Goal: Task Accomplishment & Management: Manage account settings

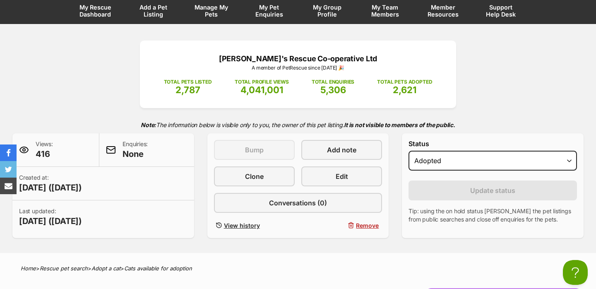
scroll to position [24, 0]
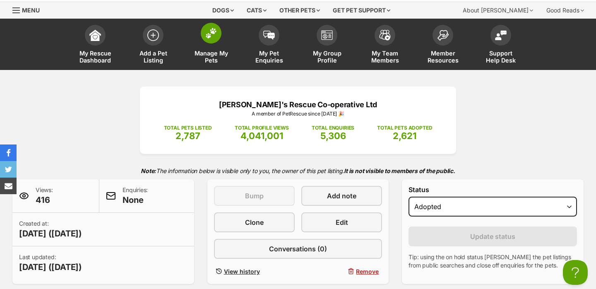
click at [213, 42] on span at bounding box center [211, 33] width 21 height 21
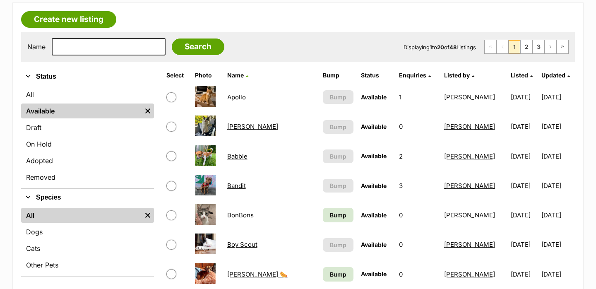
scroll to position [165, 0]
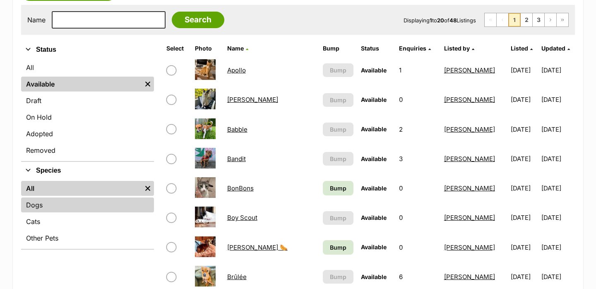
click at [45, 205] on link "Dogs" at bounding box center [87, 205] width 133 height 15
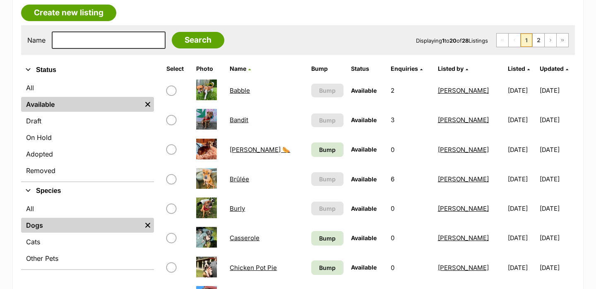
scroll to position [149, 0]
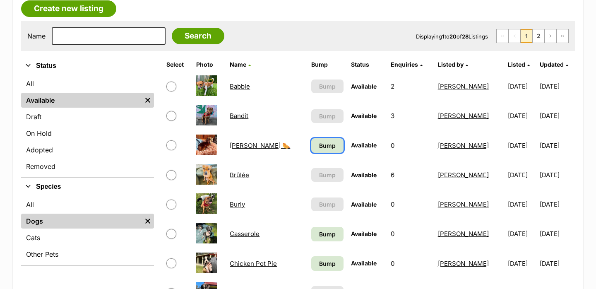
click at [314, 150] on link "Bump" at bounding box center [327, 145] width 32 height 14
click at [319, 232] on span "Bump" at bounding box center [327, 234] width 17 height 9
click at [319, 263] on span "Bump" at bounding box center [327, 263] width 17 height 9
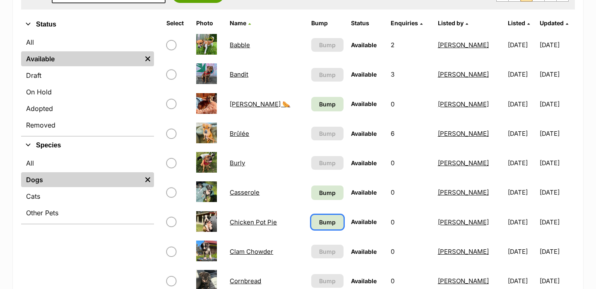
scroll to position [210, 0]
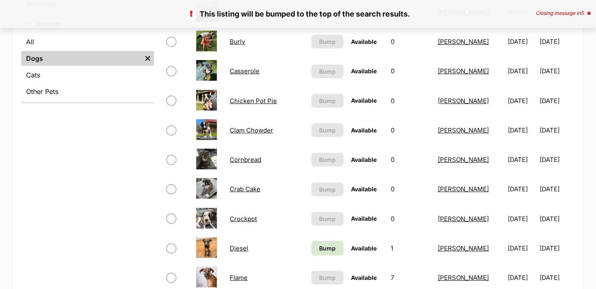
scroll to position [318, 0]
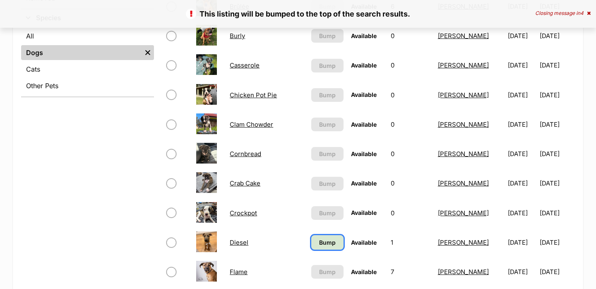
click at [319, 247] on span "Bump" at bounding box center [327, 242] width 17 height 9
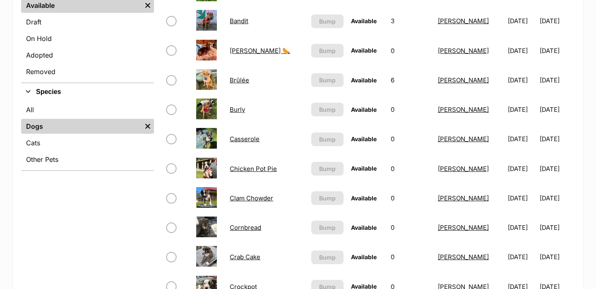
scroll to position [244, 0]
click at [250, 169] on link "Chicken Pot Pie" at bounding box center [253, 168] width 47 height 8
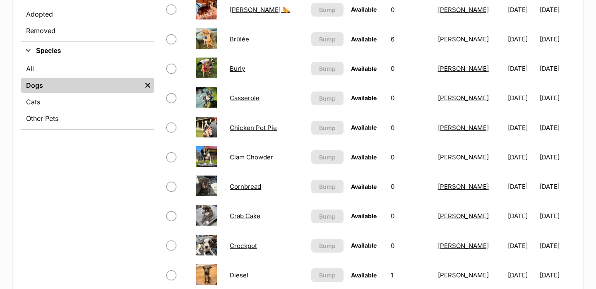
scroll to position [287, 0]
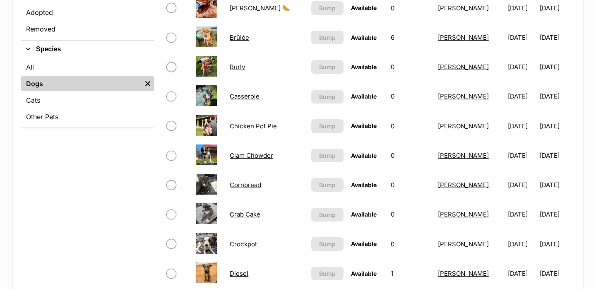
click at [239, 95] on link "Casserole" at bounding box center [245, 96] width 30 height 8
click at [244, 155] on link "Clam Chowder" at bounding box center [251, 156] width 43 height 8
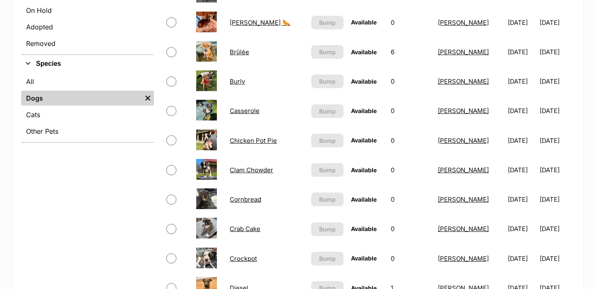
click at [249, 111] on link "Casserole" at bounding box center [245, 111] width 30 height 8
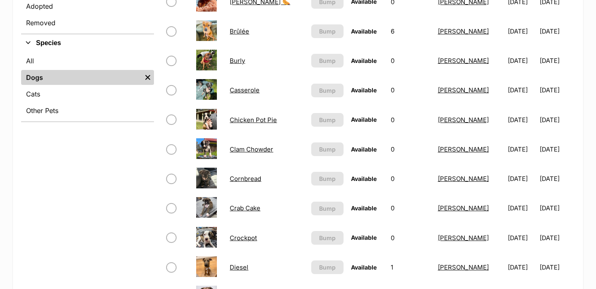
scroll to position [293, 0]
click at [255, 147] on link "Clam Chowder" at bounding box center [251, 149] width 43 height 8
click at [257, 92] on link "Casserole" at bounding box center [245, 90] width 30 height 8
click at [253, 146] on link "Clam Chowder" at bounding box center [251, 149] width 43 height 8
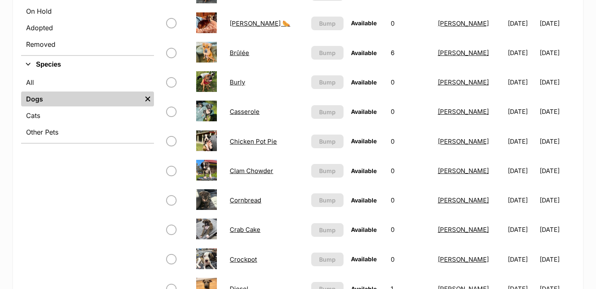
scroll to position [266, 0]
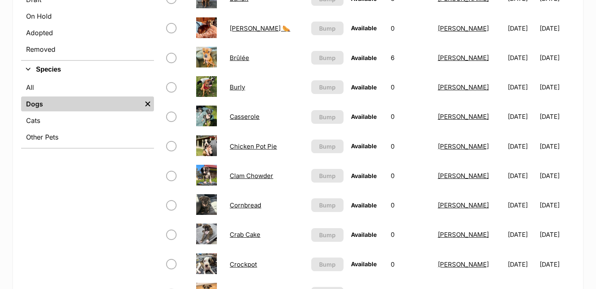
click at [253, 143] on link "Chicken Pot Pie" at bounding box center [253, 146] width 47 height 8
click at [253, 144] on link "Chicken Pot Pie" at bounding box center [253, 146] width 47 height 8
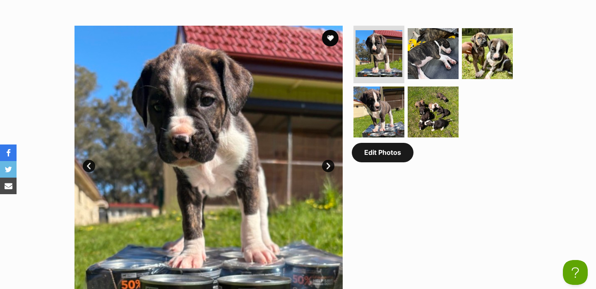
click at [381, 161] on link "Edit Photos" at bounding box center [383, 152] width 62 height 19
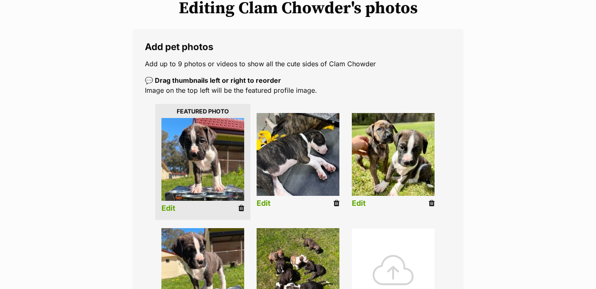
scroll to position [112, 0]
click at [335, 206] on icon at bounding box center [337, 202] width 6 height 7
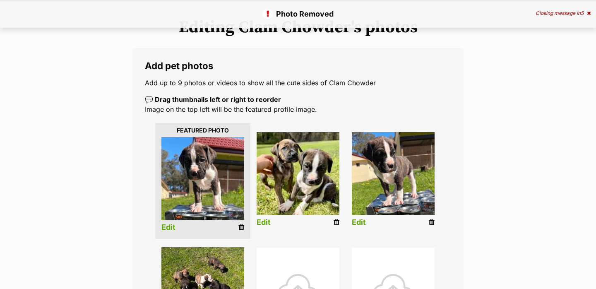
scroll to position [235, 0]
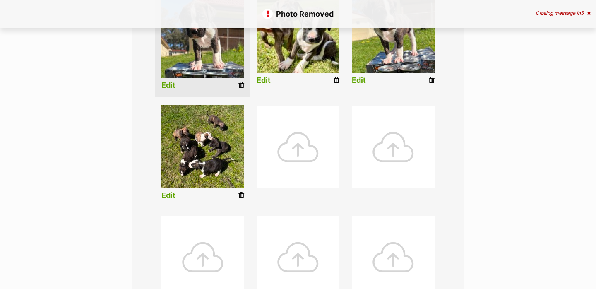
click at [317, 147] on div at bounding box center [298, 147] width 83 height 83
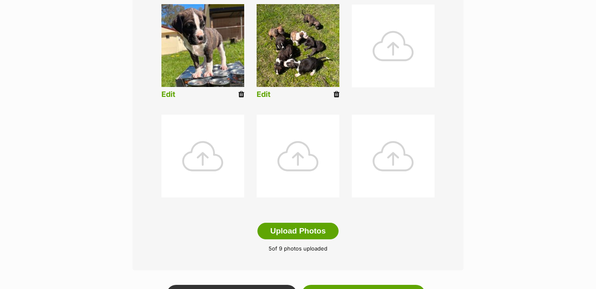
scroll to position [365, 0]
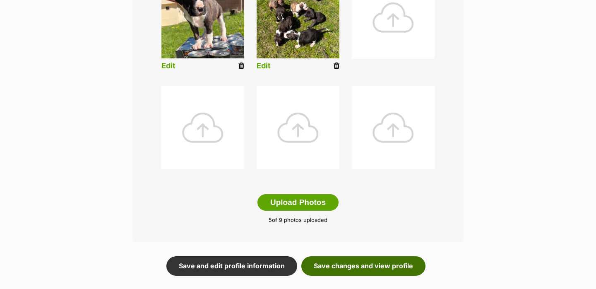
click at [402, 263] on link "Save changes and view profile" at bounding box center [364, 265] width 124 height 19
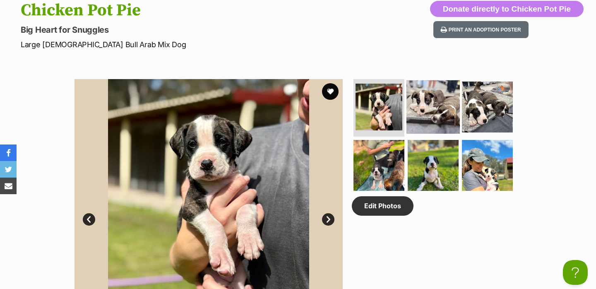
click at [417, 113] on img at bounding box center [433, 106] width 53 height 53
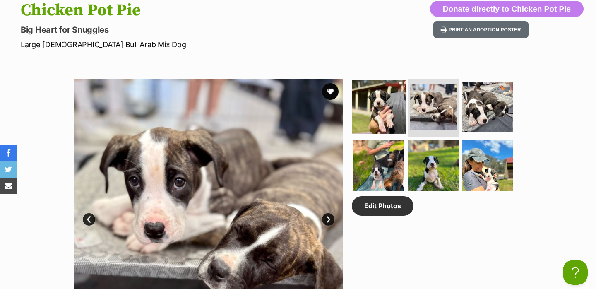
click at [371, 106] on img at bounding box center [378, 106] width 53 height 53
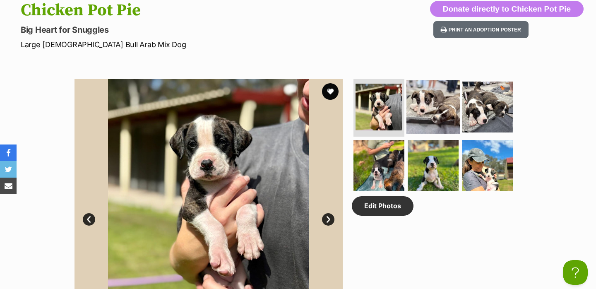
click at [432, 107] on img at bounding box center [433, 106] width 53 height 53
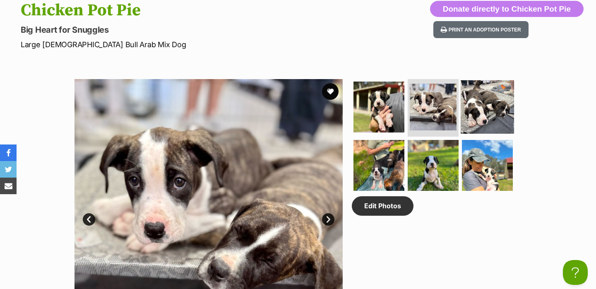
click at [500, 107] on img at bounding box center [487, 106] width 53 height 53
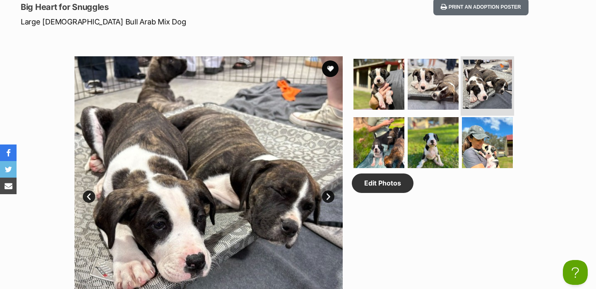
scroll to position [390, 0]
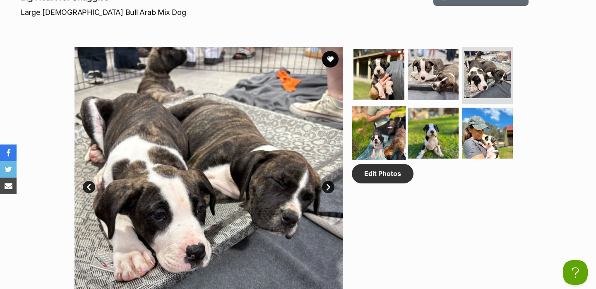
click at [370, 135] on img at bounding box center [378, 132] width 53 height 53
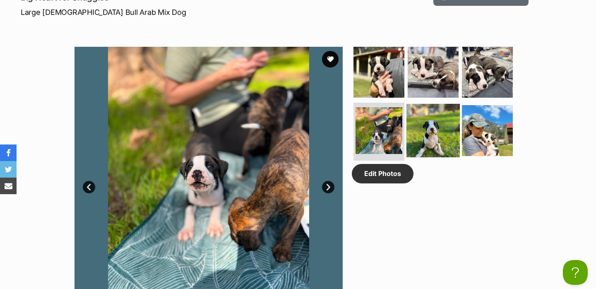
click at [435, 128] on img at bounding box center [433, 130] width 53 height 53
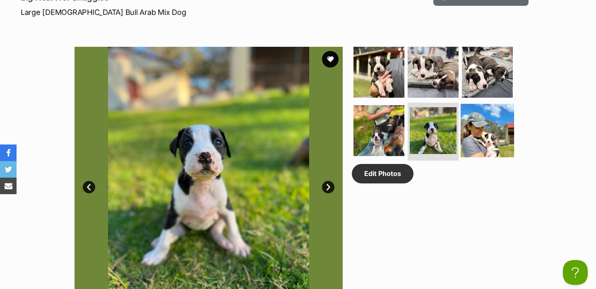
click at [469, 128] on img at bounding box center [487, 130] width 53 height 53
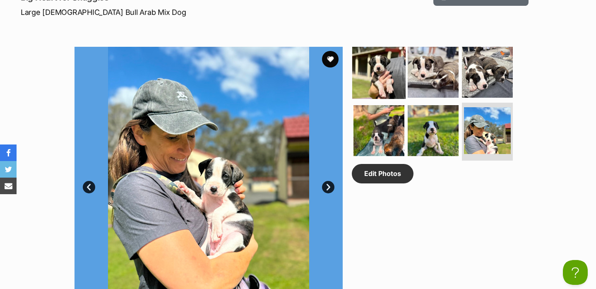
click at [386, 63] on img at bounding box center [378, 71] width 53 height 53
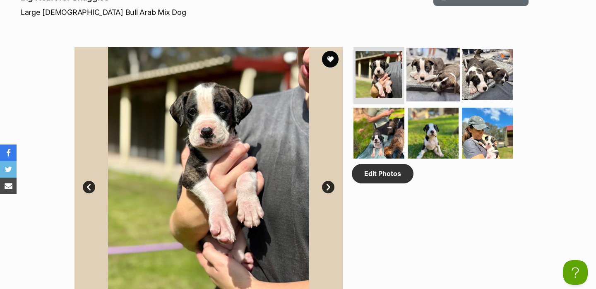
click at [431, 72] on img at bounding box center [433, 74] width 53 height 53
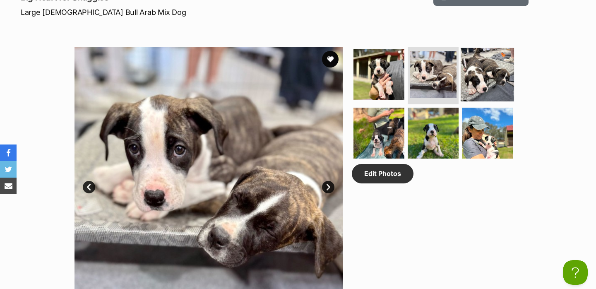
click at [468, 74] on img at bounding box center [487, 74] width 53 height 53
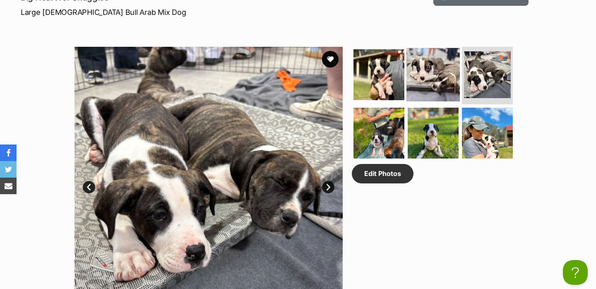
click at [437, 69] on img at bounding box center [433, 74] width 53 height 53
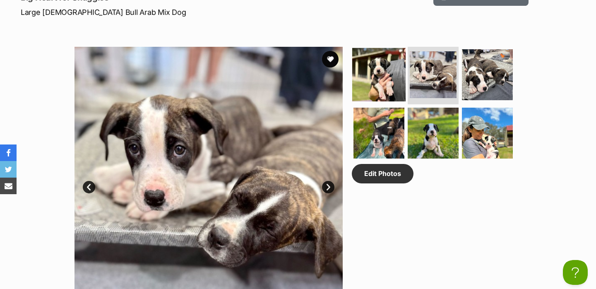
click at [383, 69] on img at bounding box center [378, 74] width 53 height 53
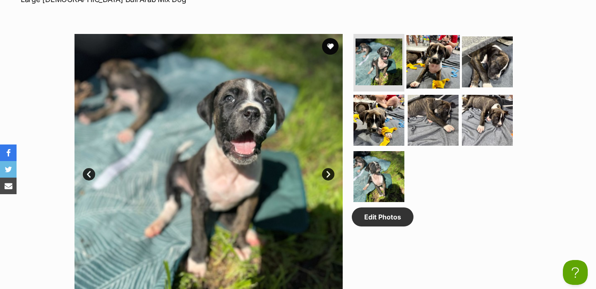
click at [417, 77] on img at bounding box center [433, 61] width 53 height 53
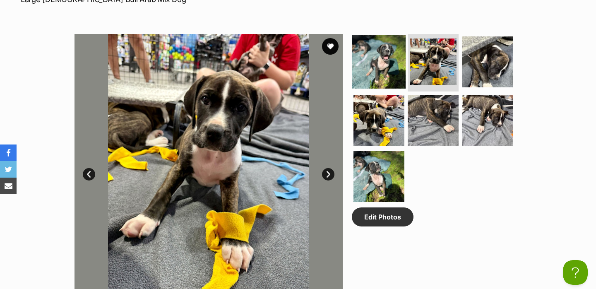
click at [396, 72] on img at bounding box center [378, 61] width 53 height 53
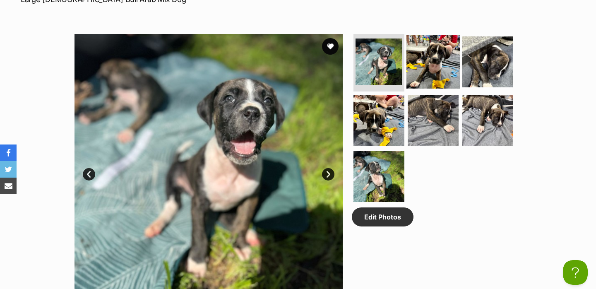
click at [434, 73] on img at bounding box center [433, 61] width 53 height 53
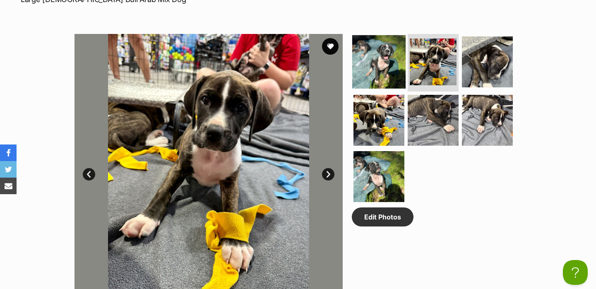
click at [394, 68] on img at bounding box center [378, 61] width 53 height 53
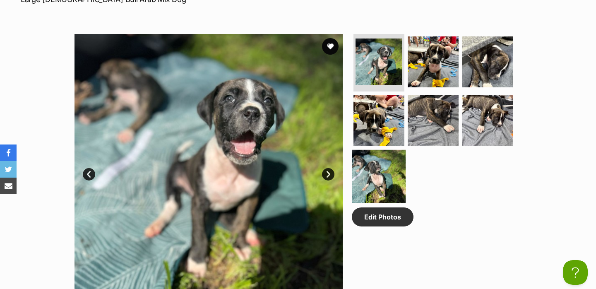
click at [385, 160] on img at bounding box center [378, 176] width 53 height 53
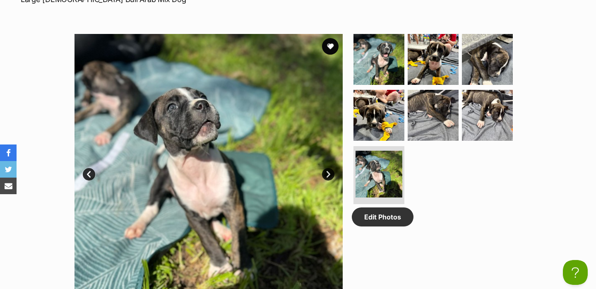
click at [406, 64] on ul at bounding box center [437, 121] width 170 height 174
click at [415, 66] on img at bounding box center [433, 58] width 53 height 53
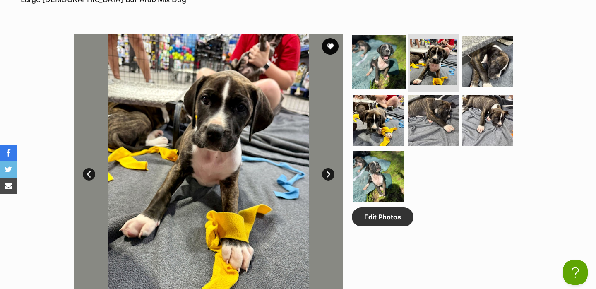
click at [382, 66] on img at bounding box center [378, 61] width 53 height 53
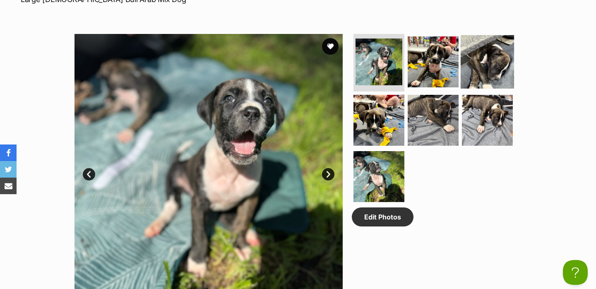
click at [478, 68] on img at bounding box center [487, 61] width 53 height 53
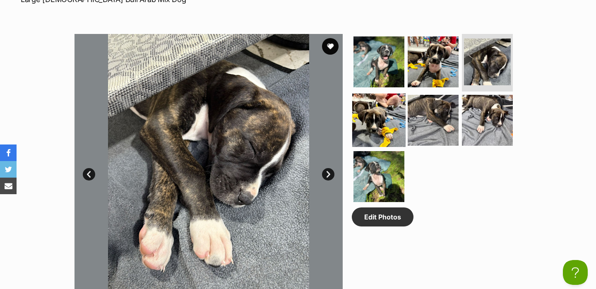
click at [393, 109] on img at bounding box center [378, 120] width 53 height 53
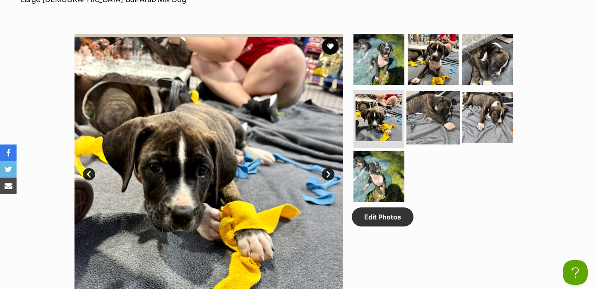
click at [425, 108] on img at bounding box center [433, 117] width 53 height 53
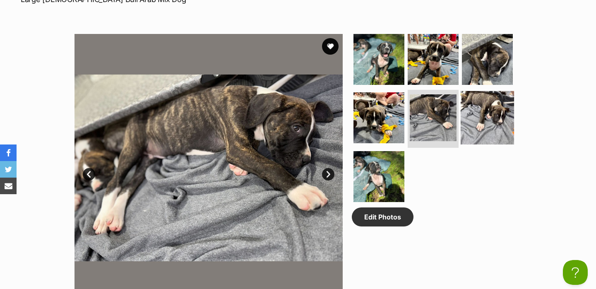
click at [480, 111] on img at bounding box center [487, 117] width 53 height 53
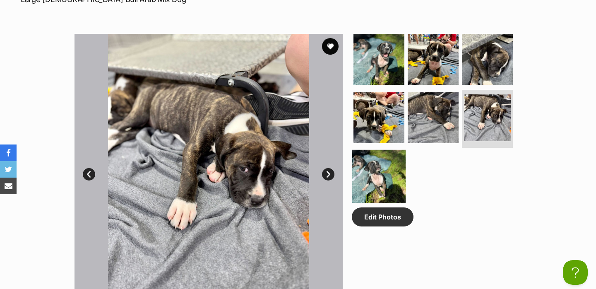
click at [384, 168] on img at bounding box center [378, 176] width 53 height 53
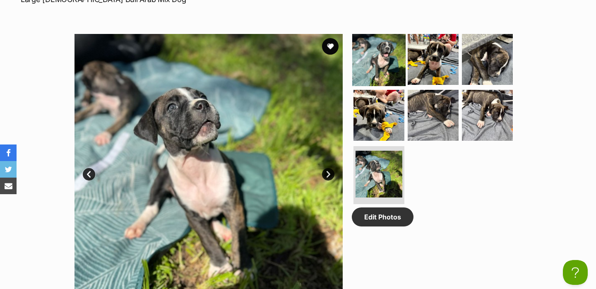
click at [386, 61] on img at bounding box center [378, 58] width 53 height 53
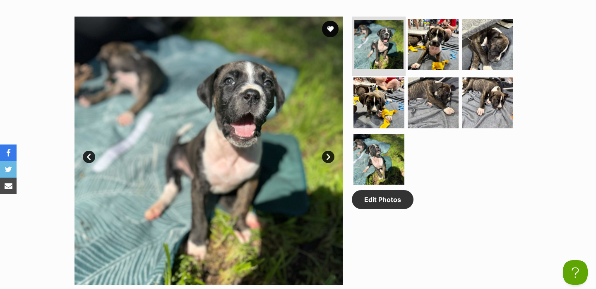
scroll to position [417, 0]
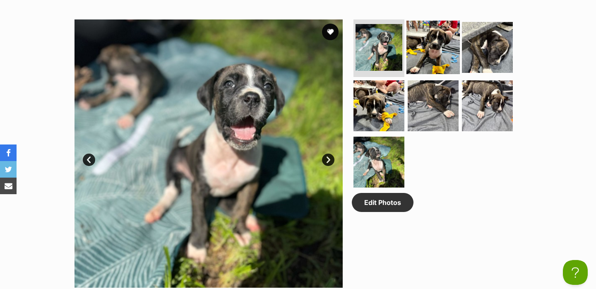
click at [437, 50] on img at bounding box center [433, 46] width 53 height 53
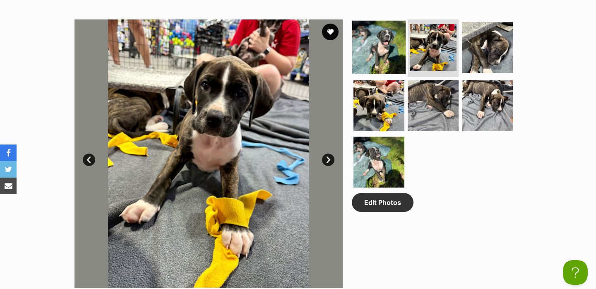
click at [393, 46] on img at bounding box center [378, 46] width 53 height 53
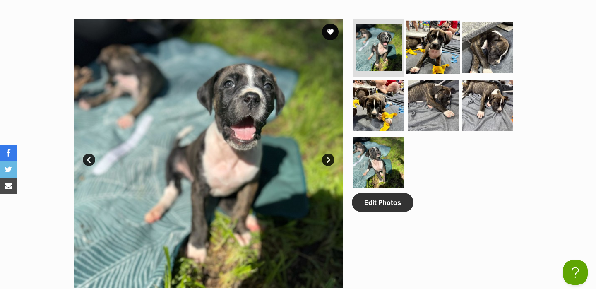
click at [419, 58] on img at bounding box center [433, 46] width 53 height 53
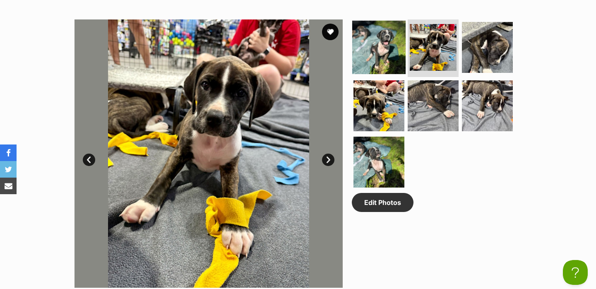
click at [381, 51] on img at bounding box center [378, 46] width 53 height 53
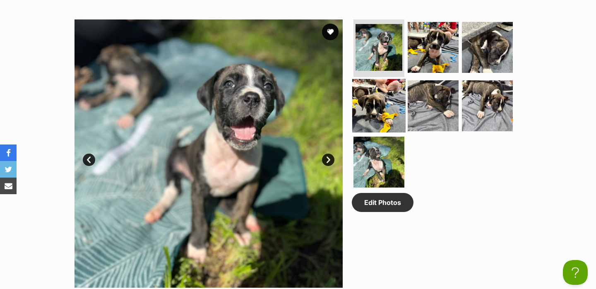
click at [384, 89] on img at bounding box center [378, 105] width 53 height 53
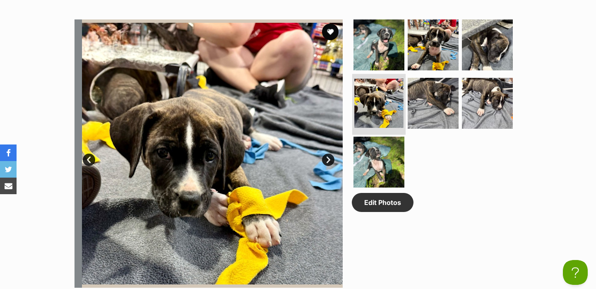
scroll to position [0, 0]
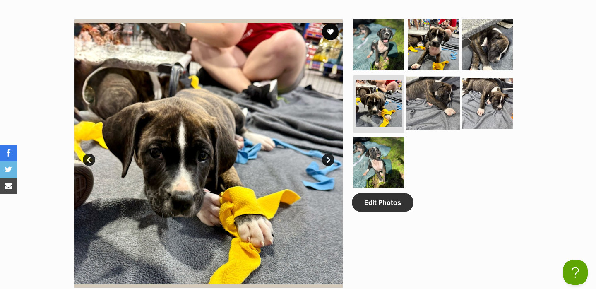
click at [433, 97] on img at bounding box center [433, 103] width 53 height 53
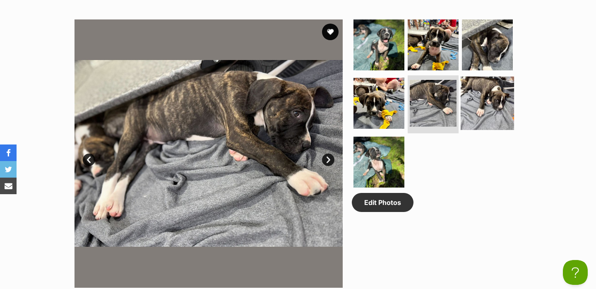
click at [483, 105] on img at bounding box center [487, 103] width 53 height 53
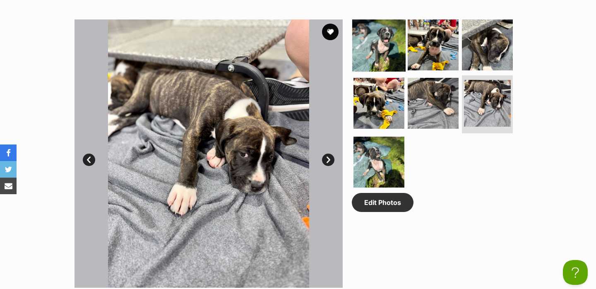
click at [396, 62] on img at bounding box center [378, 44] width 53 height 53
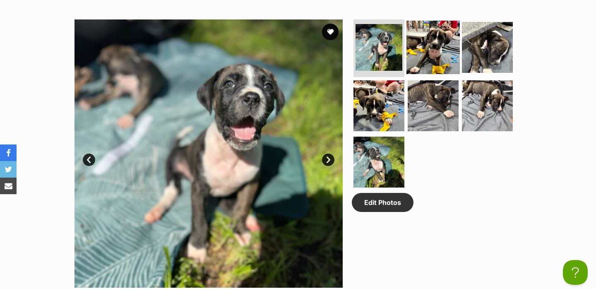
click at [441, 69] on img at bounding box center [433, 46] width 53 height 53
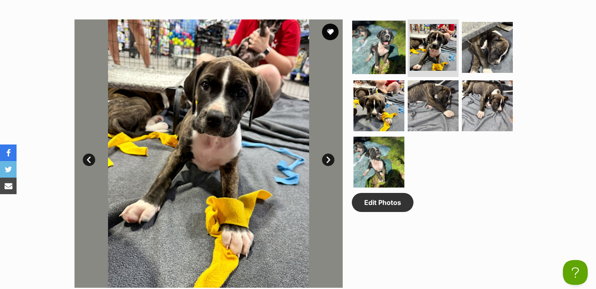
click at [389, 52] on img at bounding box center [378, 46] width 53 height 53
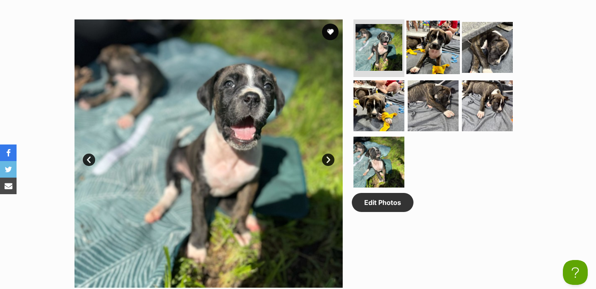
click at [448, 45] on img at bounding box center [433, 46] width 53 height 53
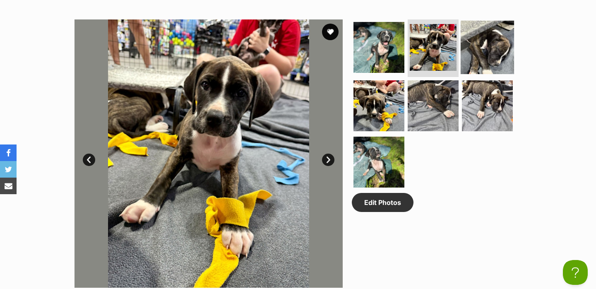
click at [478, 47] on img at bounding box center [487, 46] width 53 height 53
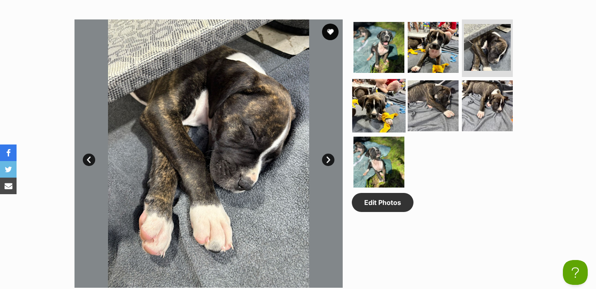
click at [385, 90] on img at bounding box center [378, 105] width 53 height 53
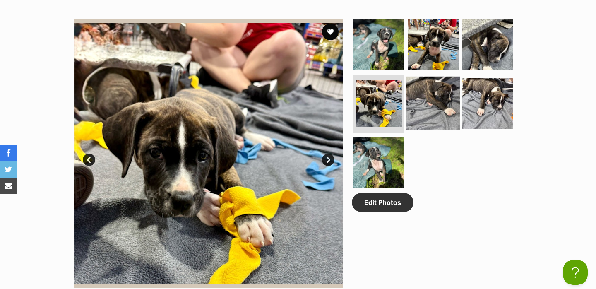
click at [428, 93] on img at bounding box center [433, 103] width 53 height 53
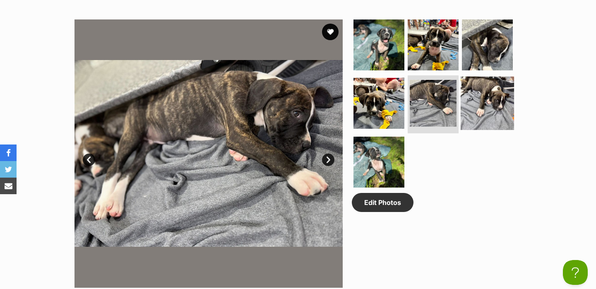
click at [506, 100] on img at bounding box center [487, 103] width 53 height 53
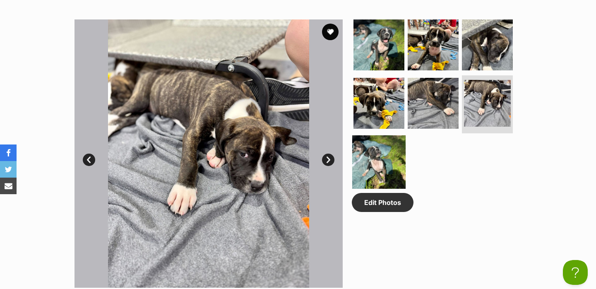
click at [384, 152] on img at bounding box center [378, 161] width 53 height 53
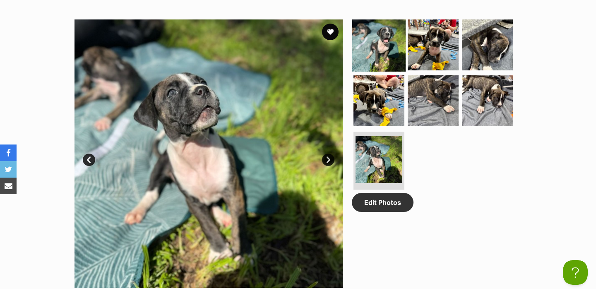
click at [384, 53] on img at bounding box center [378, 44] width 53 height 53
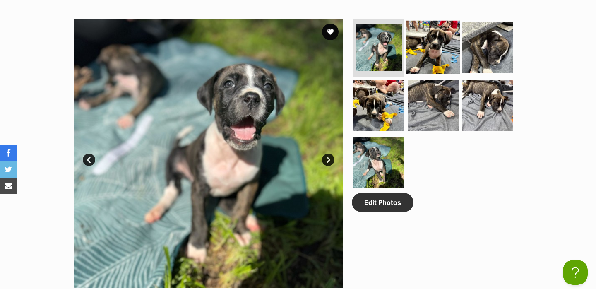
click at [424, 52] on img at bounding box center [433, 46] width 53 height 53
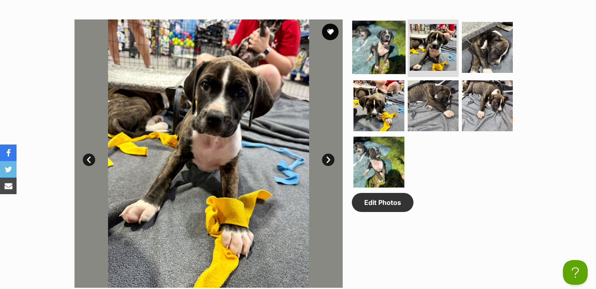
click at [391, 49] on img at bounding box center [378, 46] width 53 height 53
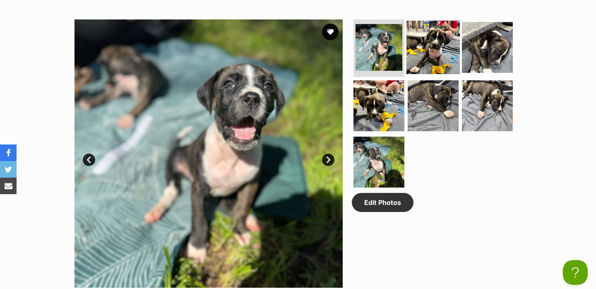
click at [430, 49] on img at bounding box center [433, 46] width 53 height 53
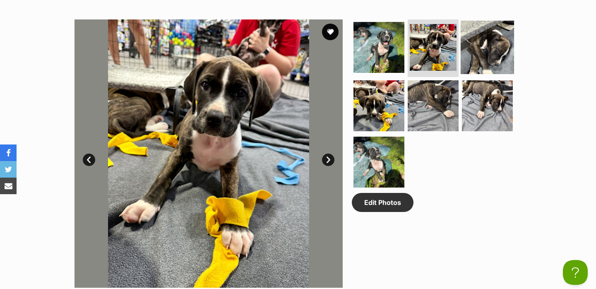
click at [493, 45] on img at bounding box center [487, 46] width 53 height 53
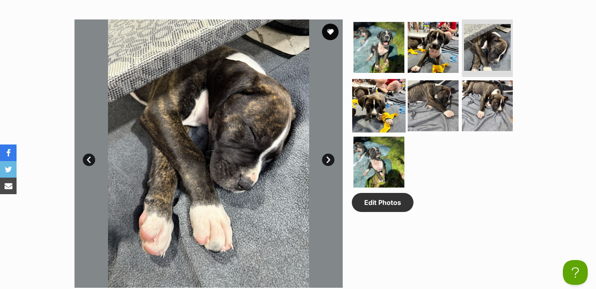
click at [385, 97] on img at bounding box center [378, 105] width 53 height 53
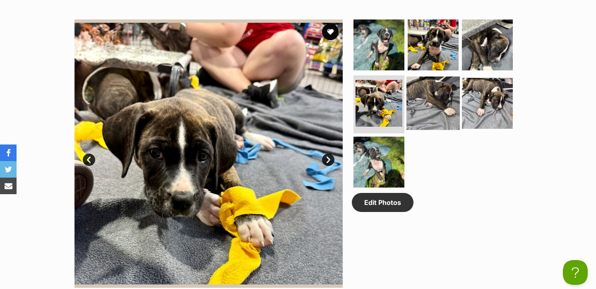
click at [424, 99] on img at bounding box center [433, 103] width 53 height 53
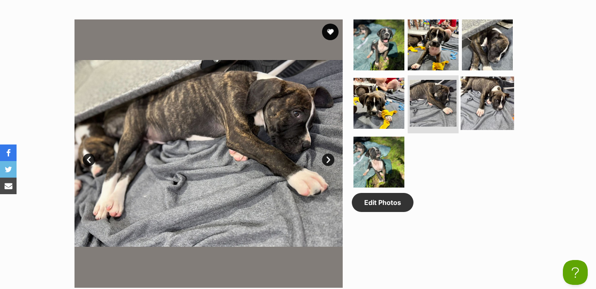
click at [497, 95] on img at bounding box center [487, 103] width 53 height 53
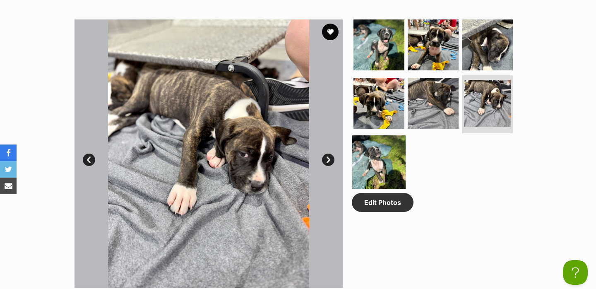
click at [381, 145] on img at bounding box center [378, 161] width 53 height 53
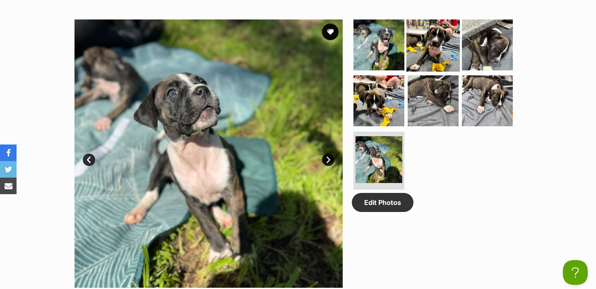
click at [422, 46] on img at bounding box center [433, 44] width 53 height 53
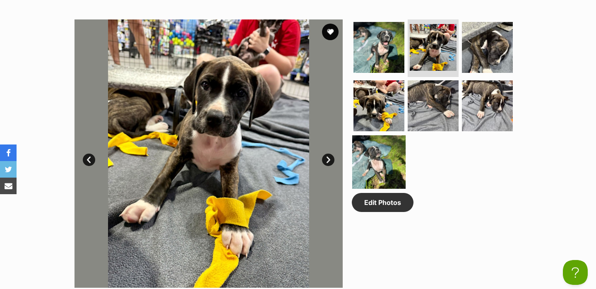
click at [388, 164] on img at bounding box center [378, 161] width 53 height 53
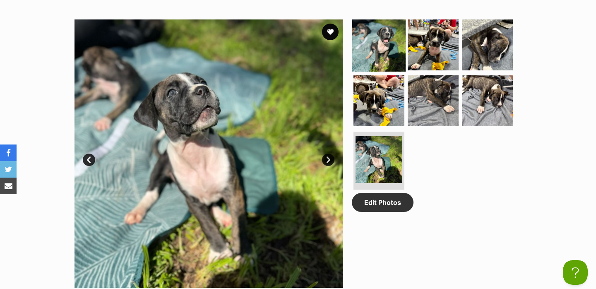
click at [389, 36] on img at bounding box center [378, 44] width 53 height 53
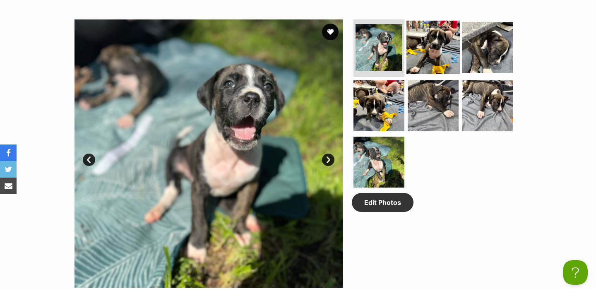
click at [427, 47] on img at bounding box center [433, 46] width 53 height 53
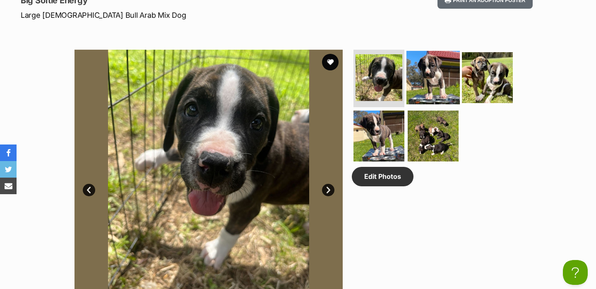
click at [442, 60] on img at bounding box center [433, 77] width 53 height 53
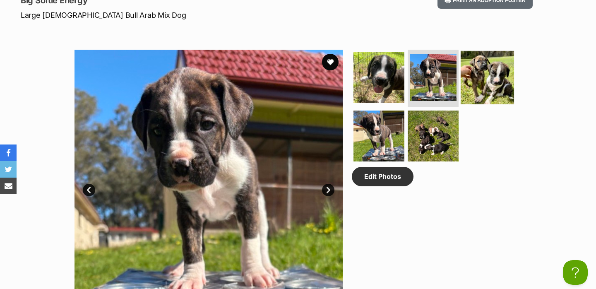
click at [479, 68] on img at bounding box center [487, 77] width 53 height 53
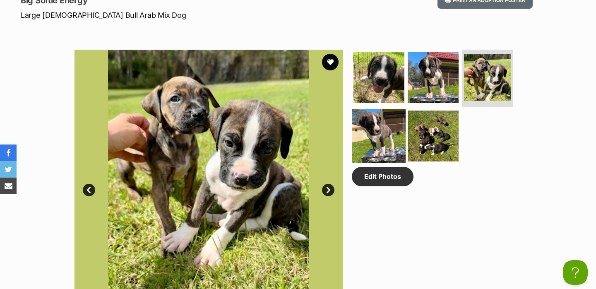
click at [372, 128] on img at bounding box center [378, 135] width 53 height 53
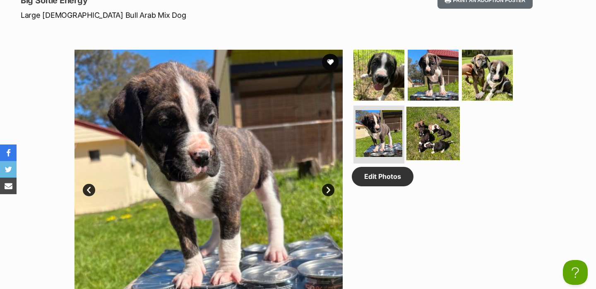
click at [415, 131] on img at bounding box center [433, 133] width 53 height 53
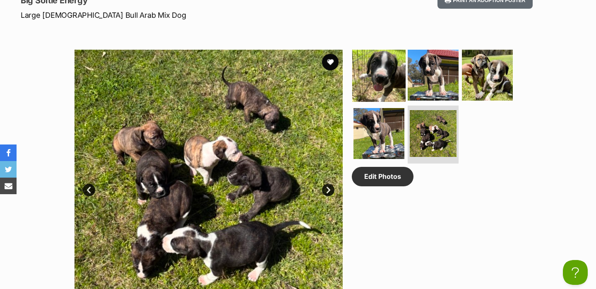
click at [393, 83] on img at bounding box center [378, 74] width 53 height 53
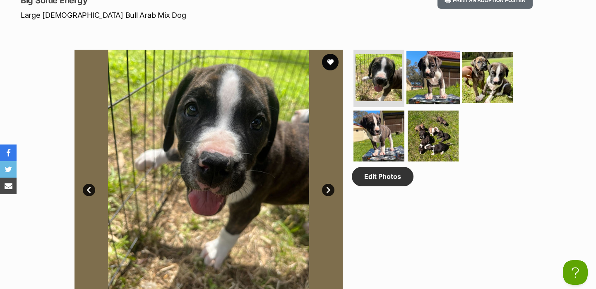
click at [437, 81] on img at bounding box center [433, 77] width 53 height 53
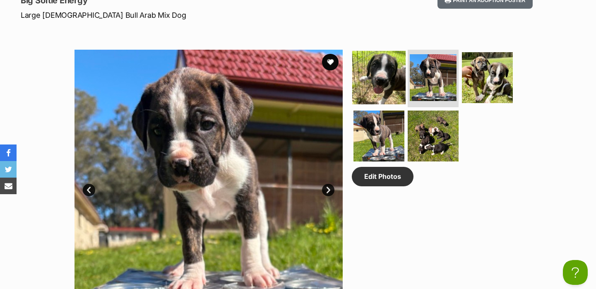
click at [388, 81] on img at bounding box center [378, 77] width 53 height 53
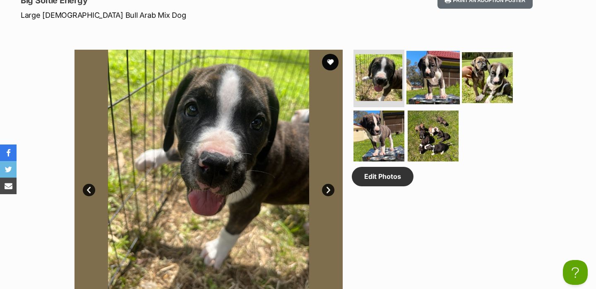
click at [435, 84] on img at bounding box center [433, 77] width 53 height 53
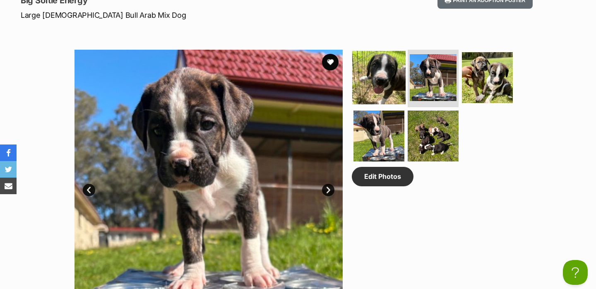
click at [382, 83] on img at bounding box center [378, 77] width 53 height 53
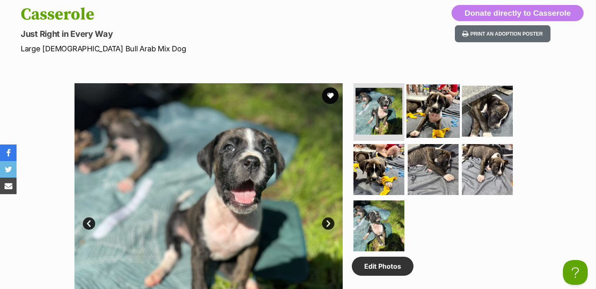
click at [430, 119] on img at bounding box center [433, 110] width 53 height 53
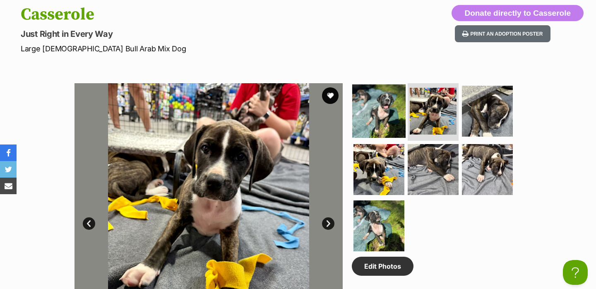
click at [383, 120] on img at bounding box center [378, 110] width 53 height 53
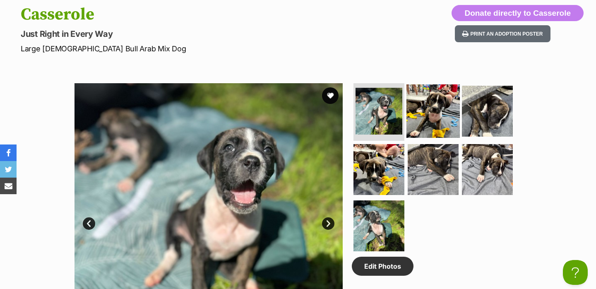
click at [415, 121] on img at bounding box center [433, 110] width 53 height 53
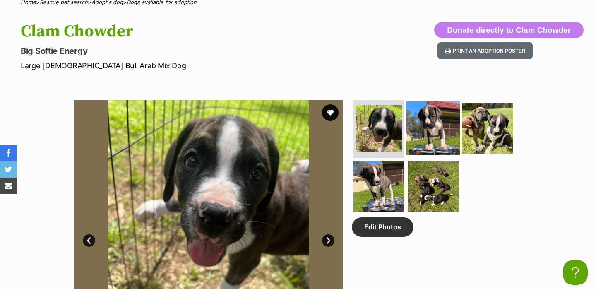
click at [448, 123] on img at bounding box center [433, 127] width 53 height 53
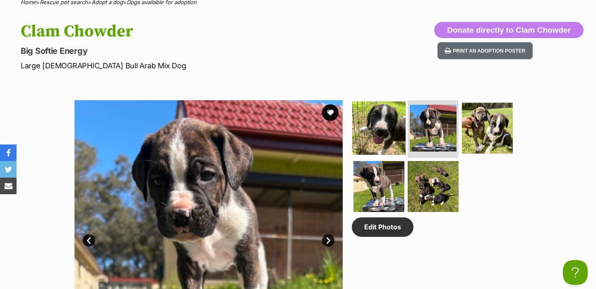
click at [385, 107] on img at bounding box center [378, 127] width 53 height 53
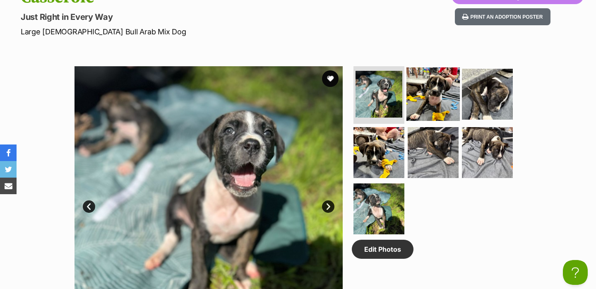
click at [420, 91] on img at bounding box center [433, 93] width 53 height 53
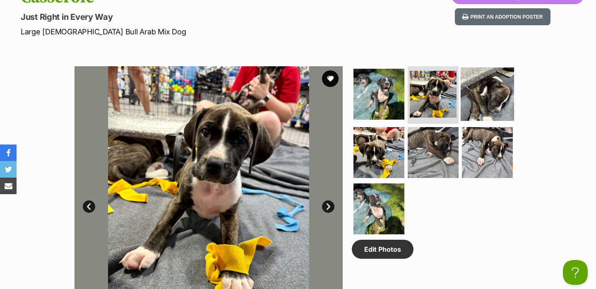
click at [488, 95] on img at bounding box center [487, 93] width 53 height 53
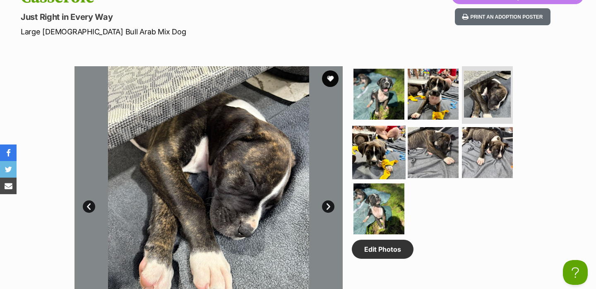
click at [387, 145] on img at bounding box center [378, 152] width 53 height 53
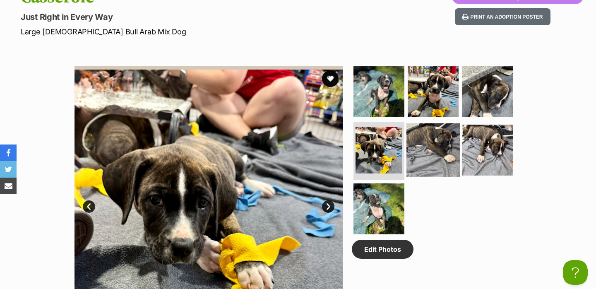
click at [445, 143] on img at bounding box center [433, 149] width 53 height 53
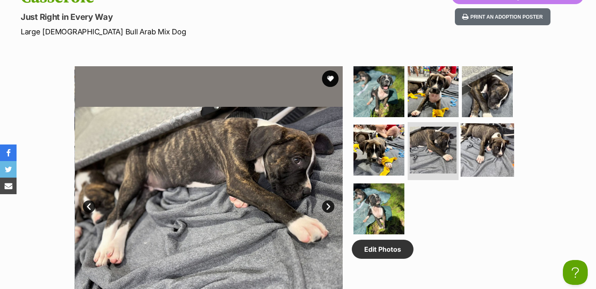
click at [508, 150] on img at bounding box center [487, 149] width 53 height 53
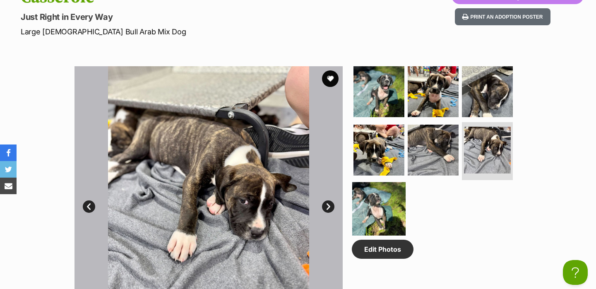
click at [386, 210] on img at bounding box center [378, 208] width 53 height 53
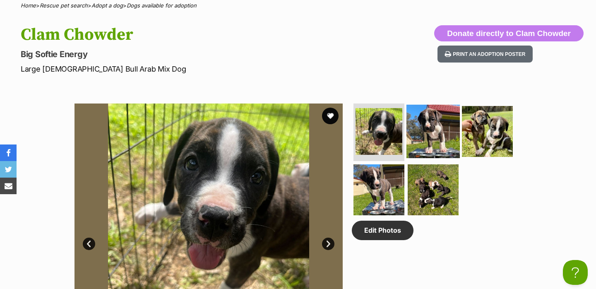
click at [415, 140] on img at bounding box center [433, 130] width 53 height 53
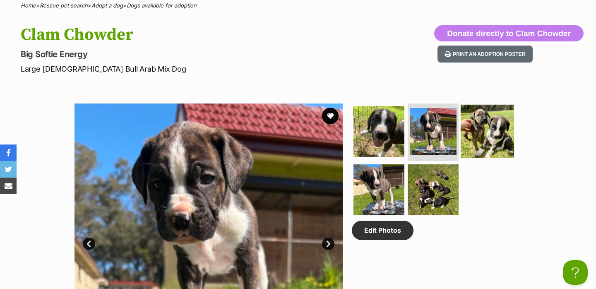
click at [485, 141] on img at bounding box center [487, 130] width 53 height 53
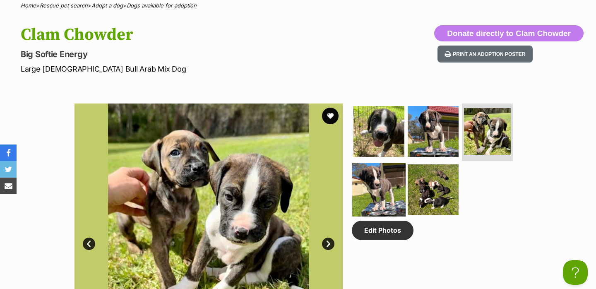
click at [370, 192] on img at bounding box center [378, 189] width 53 height 53
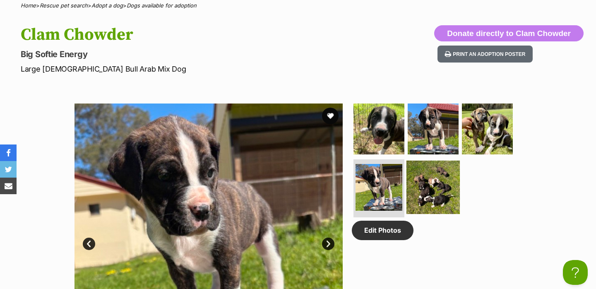
click at [430, 188] on img at bounding box center [433, 187] width 53 height 53
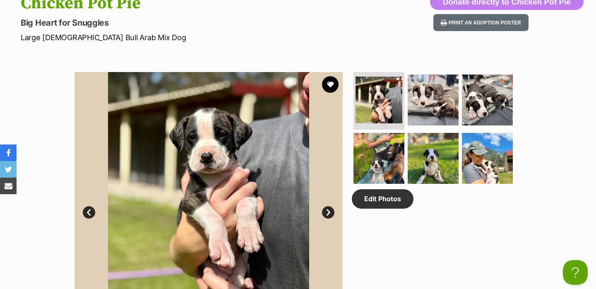
scroll to position [363, 0]
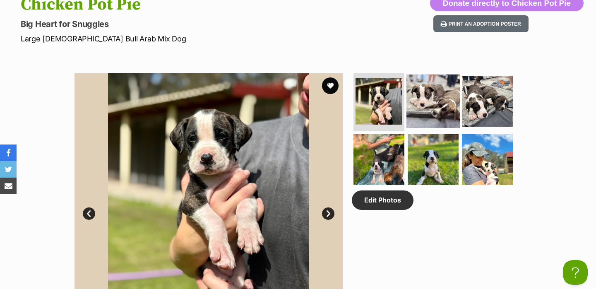
click at [433, 119] on img at bounding box center [433, 100] width 53 height 53
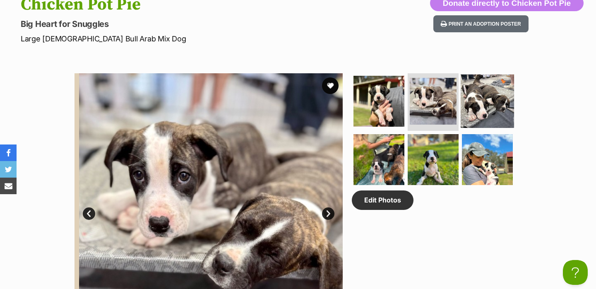
scroll to position [0, 0]
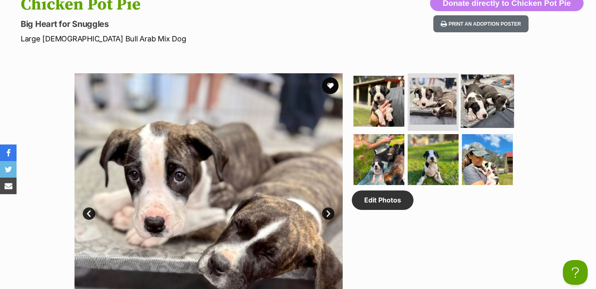
click at [471, 111] on img at bounding box center [487, 100] width 53 height 53
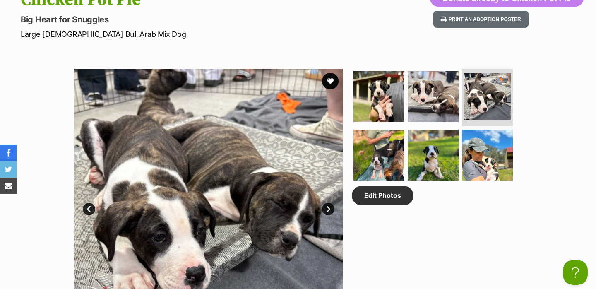
scroll to position [338, 0]
